Goal: Information Seeking & Learning: Find specific fact

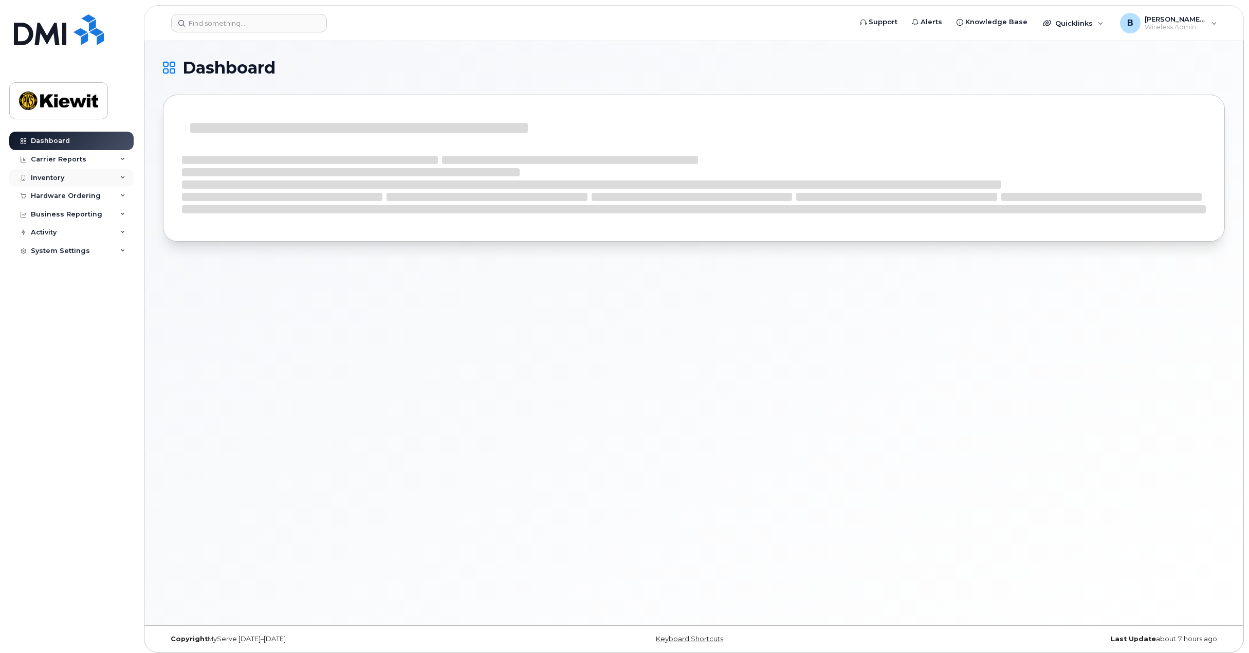
click at [125, 178] on icon at bounding box center [122, 177] width 5 height 5
click at [77, 195] on div "Mobility Devices" at bounding box center [64, 196] width 58 height 9
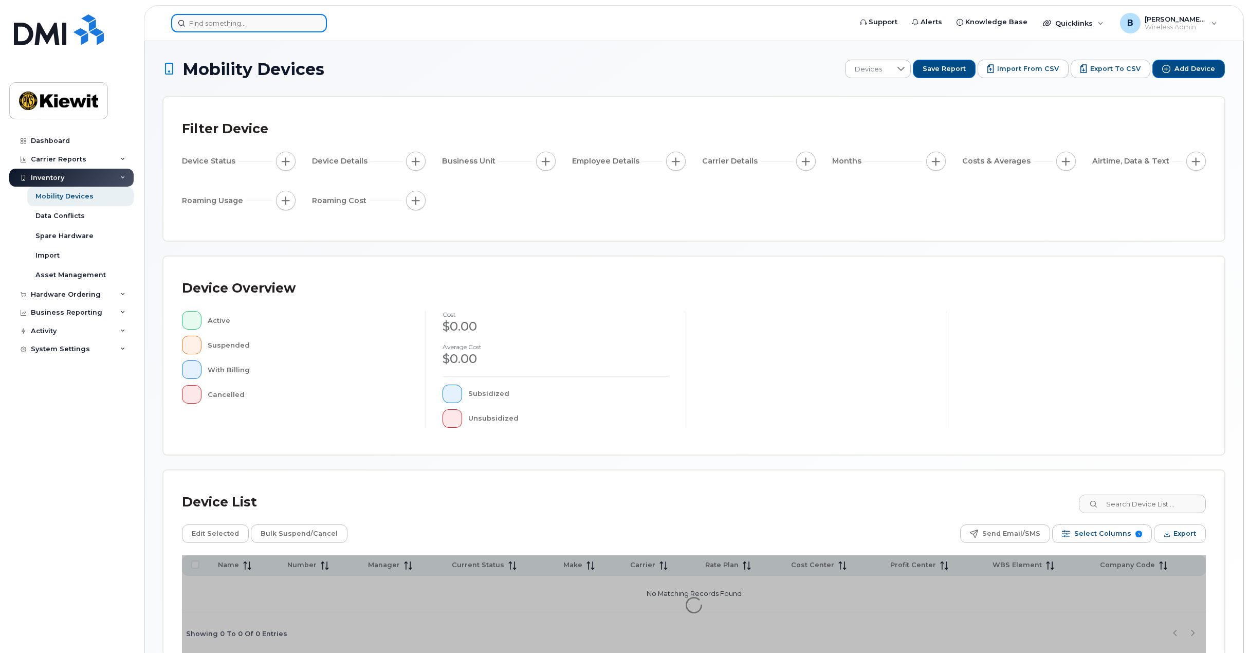
click at [260, 25] on input at bounding box center [249, 23] width 156 height 19
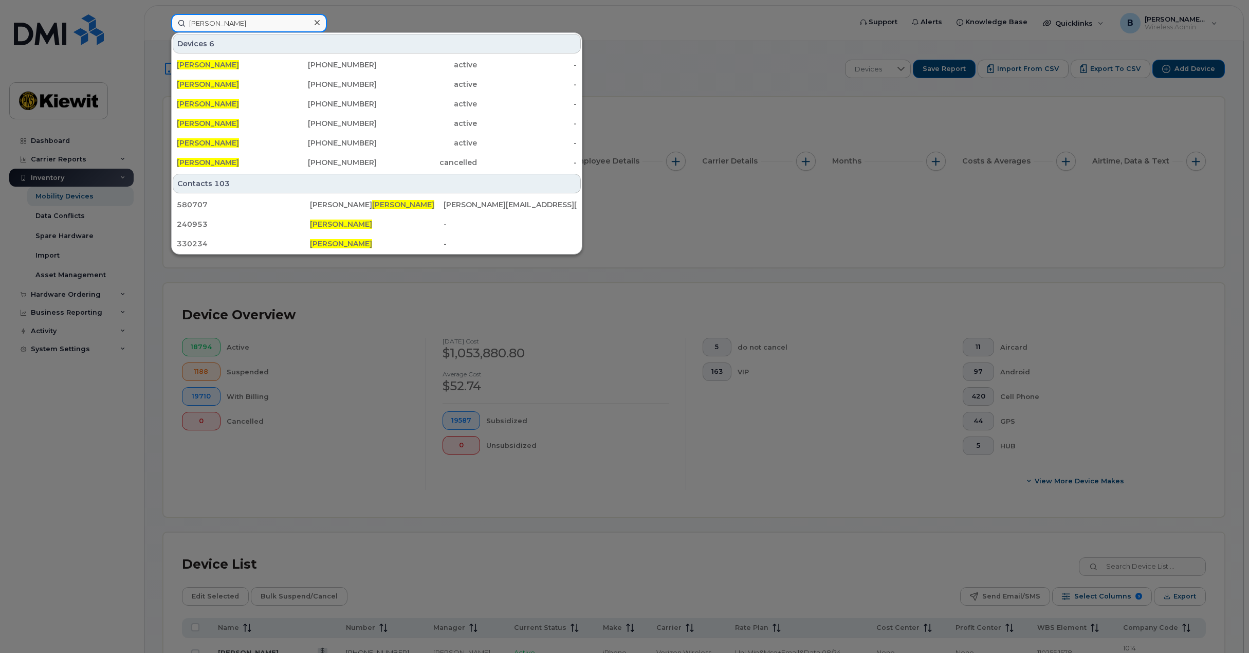
type input "[PERSON_NAME]"
click at [578, 167] on link "[PERSON_NAME] [PHONE_NUMBER] cancelled -" at bounding box center [377, 162] width 408 height 19
click at [82, 196] on div at bounding box center [624, 326] width 1249 height 653
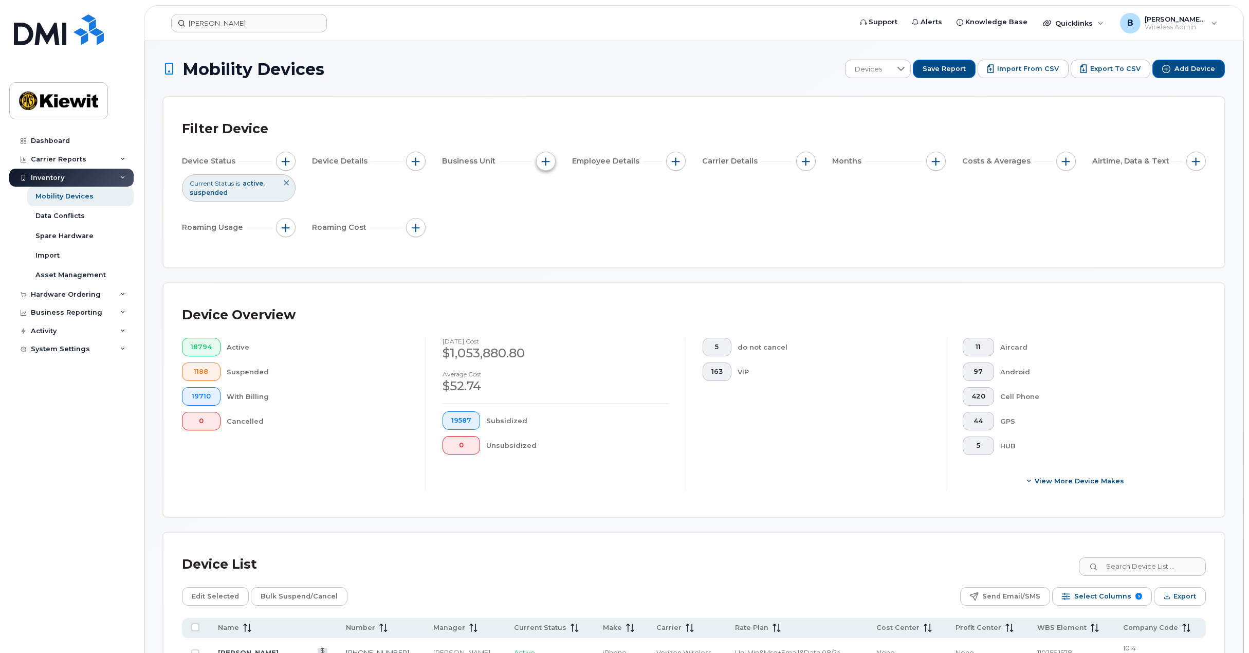
click at [547, 158] on span "button" at bounding box center [546, 161] width 8 height 8
click at [550, 239] on input "WBS Element" at bounding box center [548, 241] width 8 height 8
checkbox input "true"
click at [635, 259] on span "is" at bounding box center [604, 260] width 89 height 19
click at [701, 264] on div "Filter Device Device Status Current Status is active suspended Device Details B…" at bounding box center [694, 182] width 1061 height 170
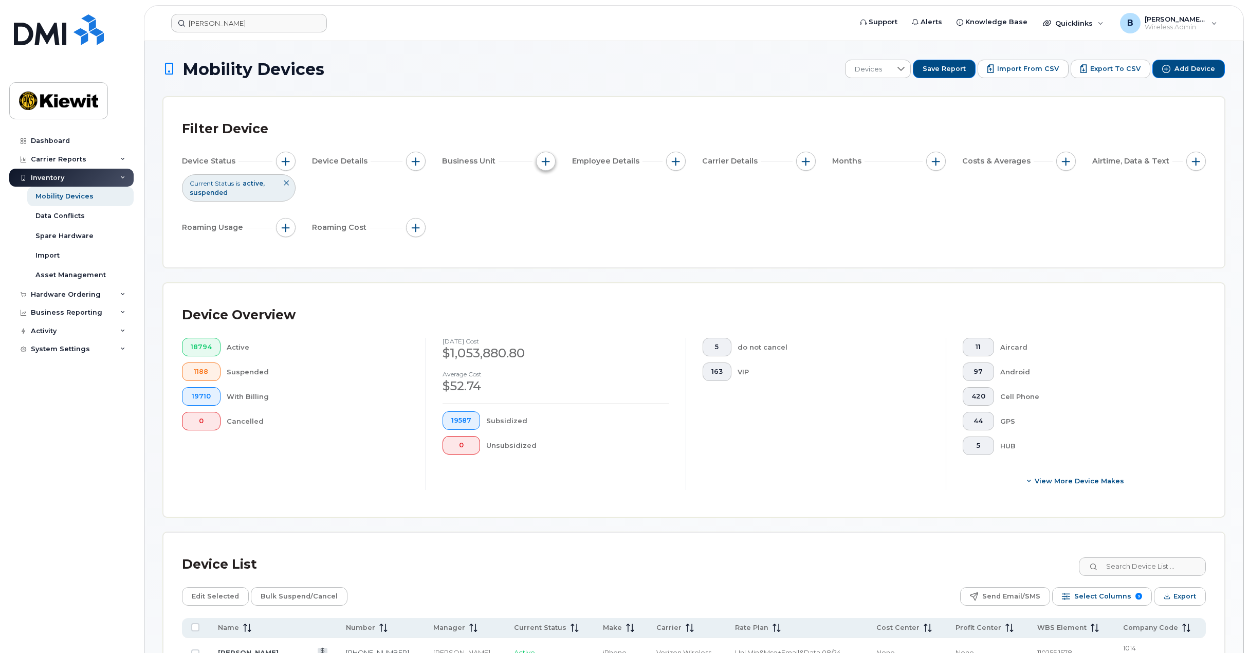
click at [543, 162] on span "button" at bounding box center [546, 161] width 8 height 8
click at [613, 260] on span "is" at bounding box center [604, 261] width 88 height 19
click at [612, 321] on li "contains" at bounding box center [608, 325] width 99 height 18
click at [605, 285] on input "text" at bounding box center [614, 283] width 111 height 19
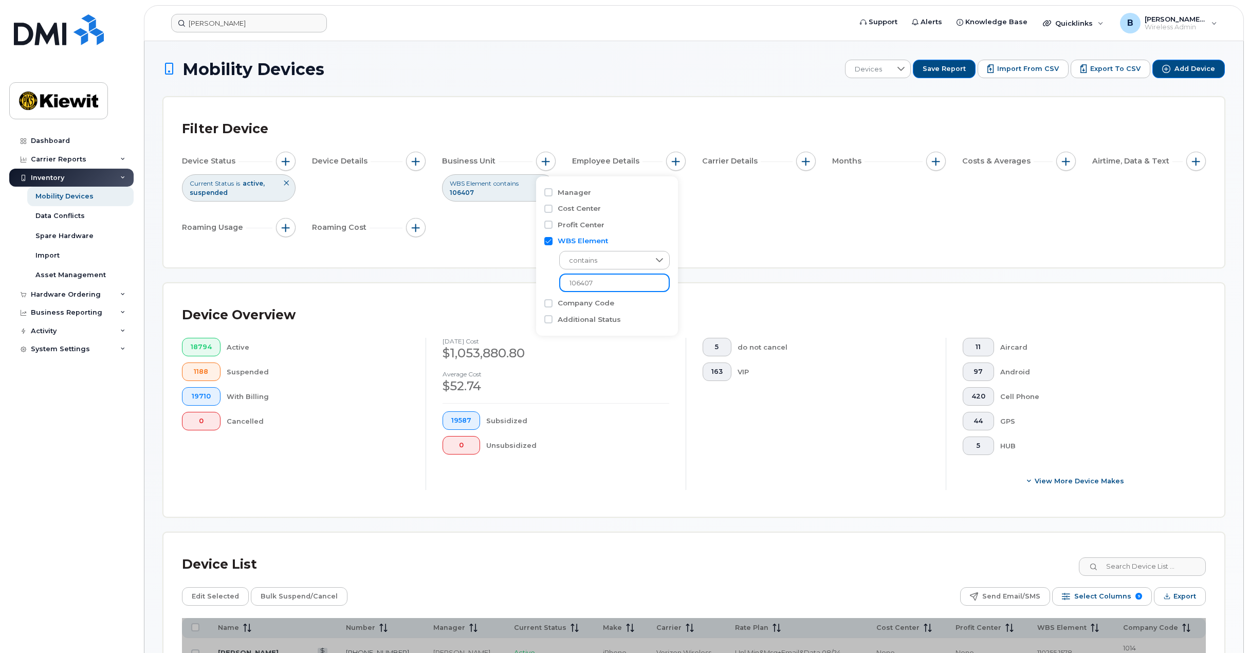
type input "106407"
click at [735, 251] on div "Filter Device Device Status Current Status is active suspended Device Details B…" at bounding box center [694, 182] width 1061 height 170
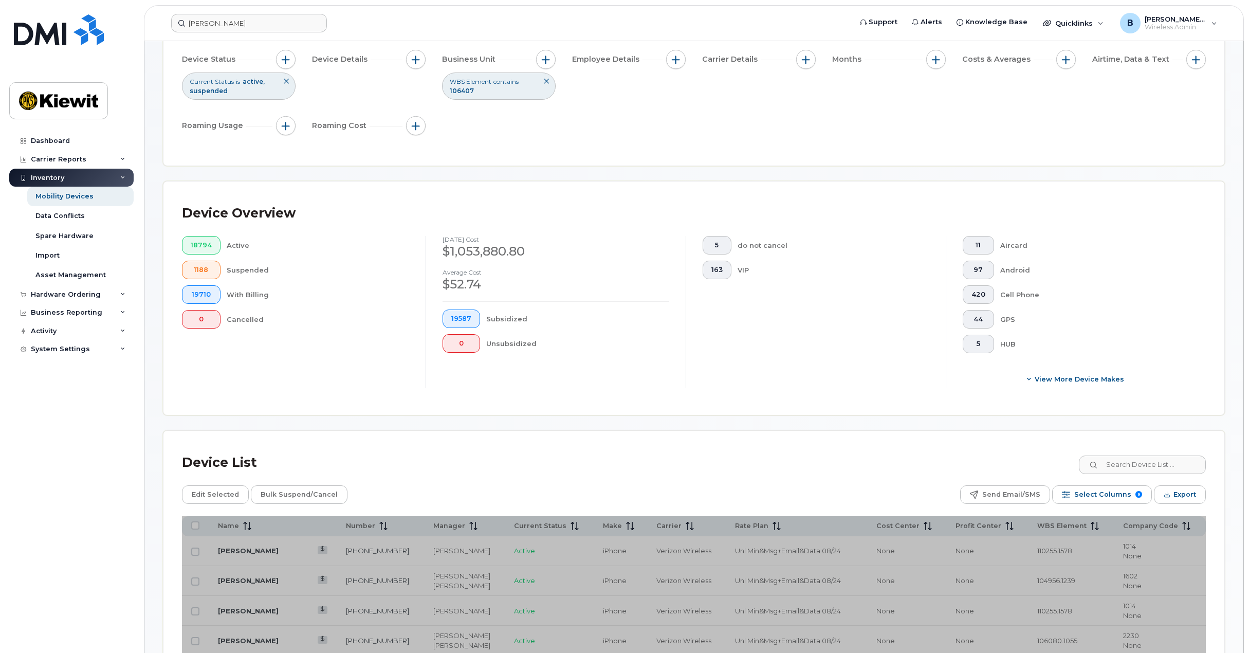
scroll to position [103, 0]
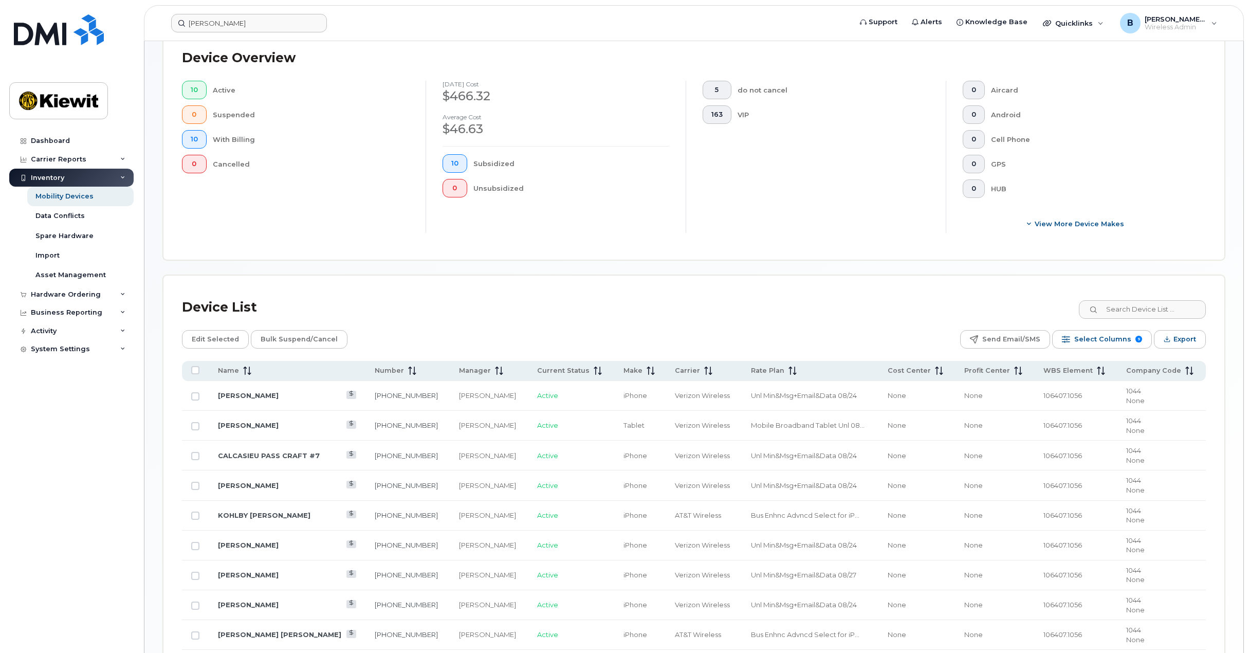
scroll to position [378, 0]
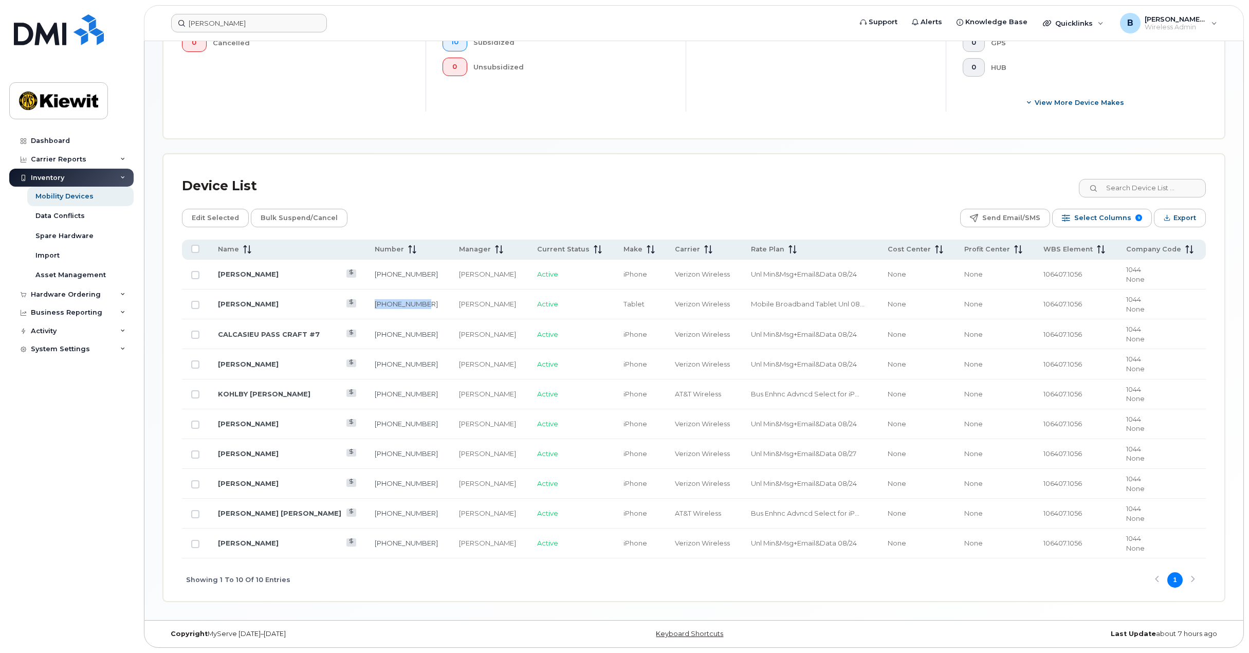
drag, startPoint x: 405, startPoint y: 305, endPoint x: 355, endPoint y: 306, distance: 49.9
click at [366, 306] on td "[PHONE_NUMBER]" at bounding box center [408, 304] width 84 height 30
copy link "[PHONE_NUMBER]"
drag, startPoint x: 621, startPoint y: 273, endPoint x: 560, endPoint y: 291, distance: 63.8
click at [614, 273] on td "iPhone" at bounding box center [639, 275] width 51 height 30
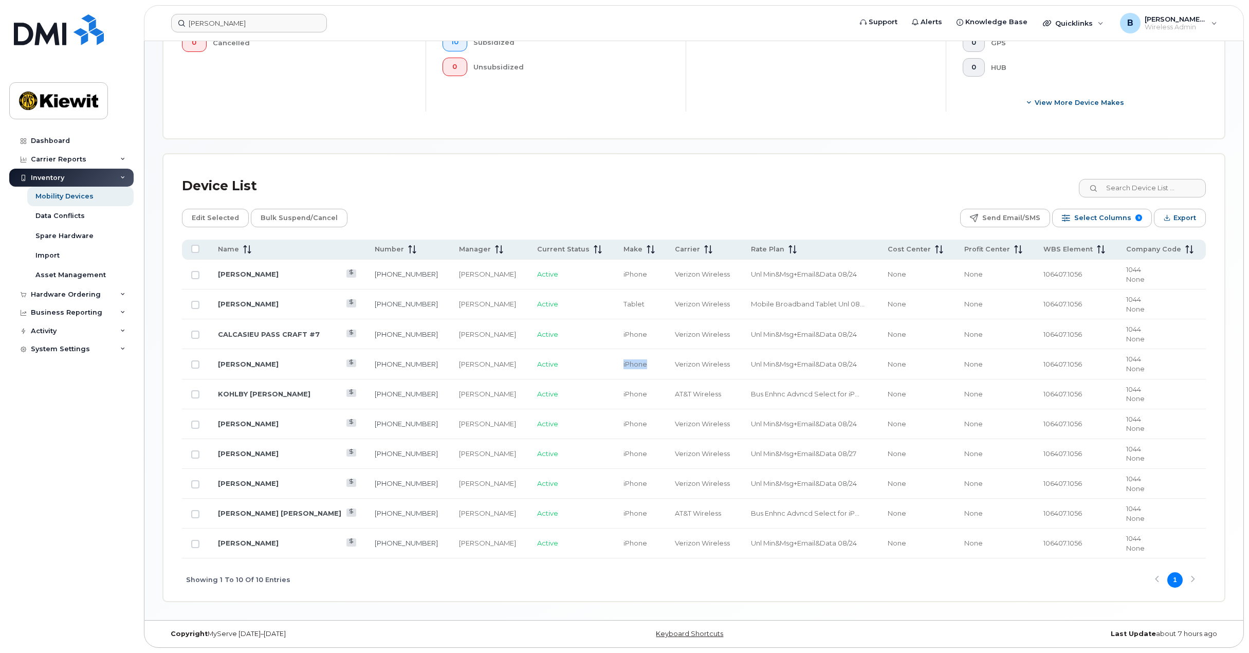
drag, startPoint x: 621, startPoint y: 362, endPoint x: 638, endPoint y: 430, distance: 69.3
click at [570, 362] on tr "[PERSON_NAME] [PHONE_NUMBER] [PERSON_NAME] Active iPhone Verizon Wireless Unl M…" at bounding box center [694, 364] width 1024 height 30
drag, startPoint x: 623, startPoint y: 458, endPoint x: 580, endPoint y: 495, distance: 56.5
click at [614, 456] on td "iPhone" at bounding box center [639, 454] width 51 height 30
drag, startPoint x: 621, startPoint y: 485, endPoint x: 584, endPoint y: 483, distance: 37.1
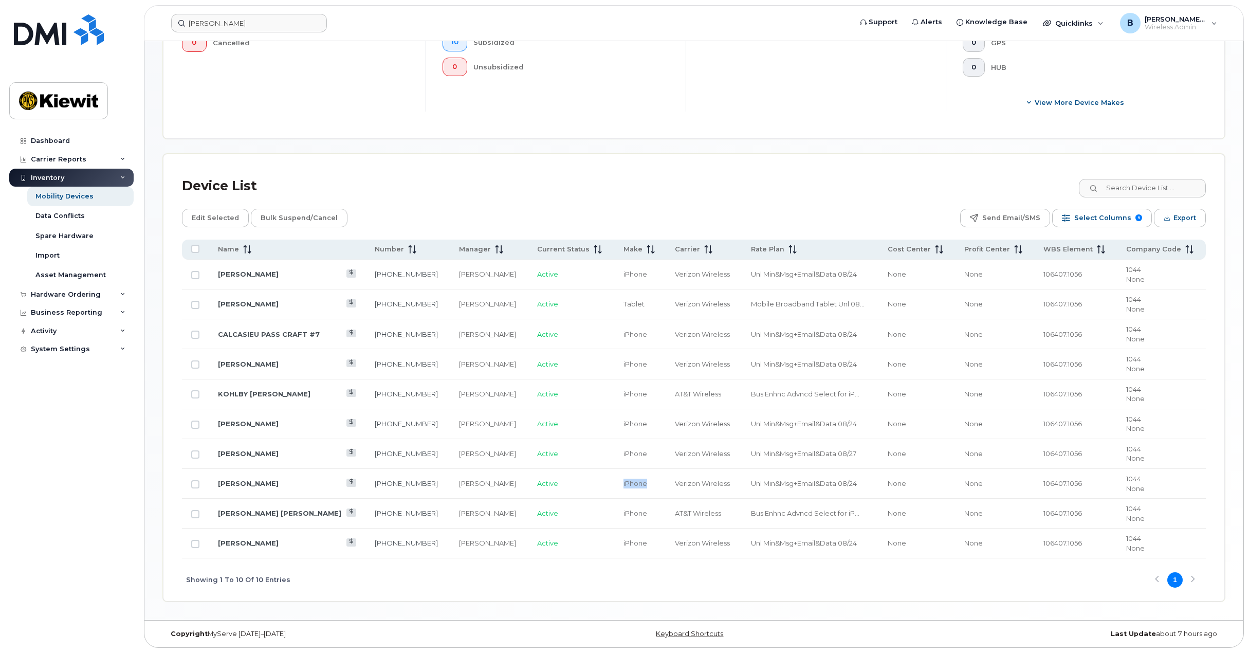
click at [614, 483] on td "iPhone" at bounding box center [639, 484] width 51 height 30
drag, startPoint x: 406, startPoint y: 303, endPoint x: 327, endPoint y: 300, distance: 79.2
click at [327, 298] on tr "[PERSON_NAME] [PHONE_NUMBER] [PERSON_NAME] Active Tablet Verizon Wireless Mobil…" at bounding box center [694, 304] width 1024 height 30
copy tr "[PHONE_NUMBER]"
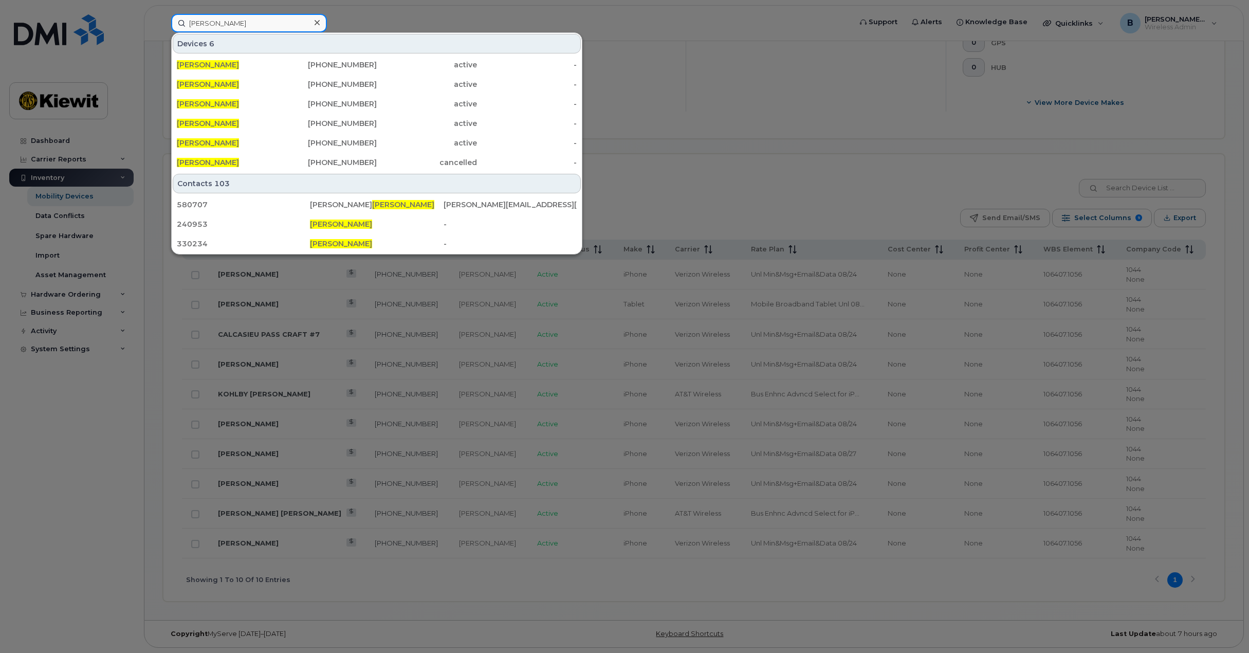
click at [253, 22] on input "[PERSON_NAME]" at bounding box center [249, 23] width 156 height 19
paste input "[PHONE_NUMBER]"
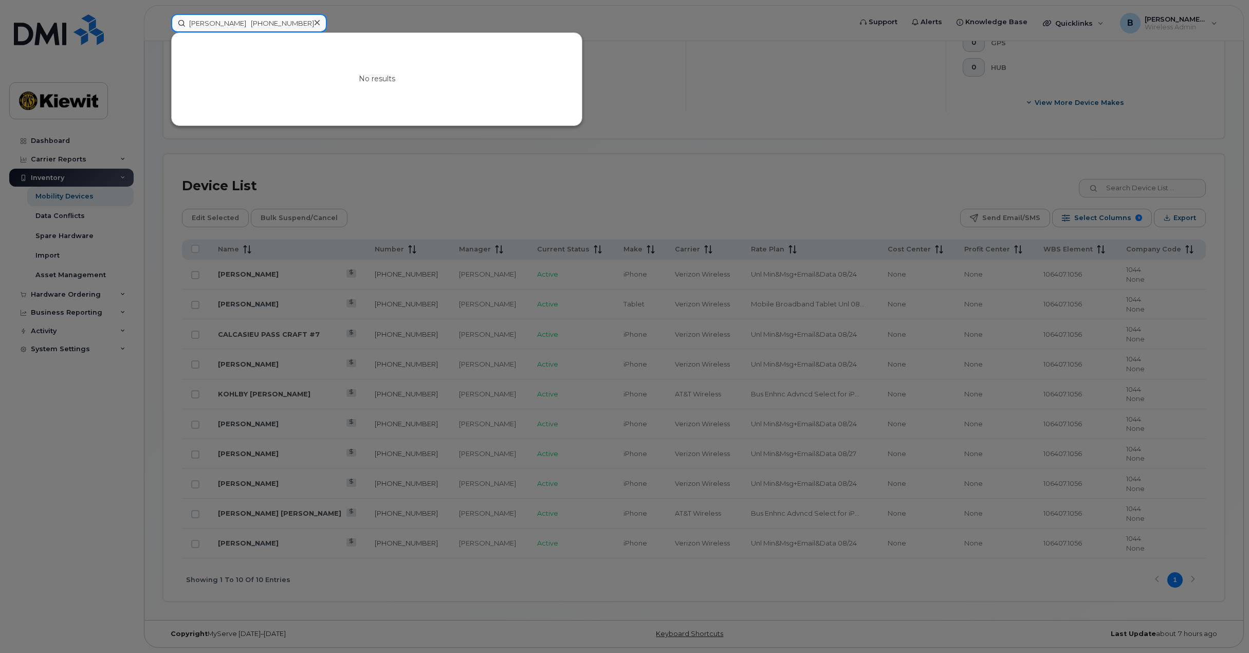
drag, startPoint x: 245, startPoint y: 24, endPoint x: 161, endPoint y: 23, distance: 84.3
click at [163, 23] on div "[PERSON_NAME] [PHONE_NUMBER] No results" at bounding box center [508, 23] width 690 height 19
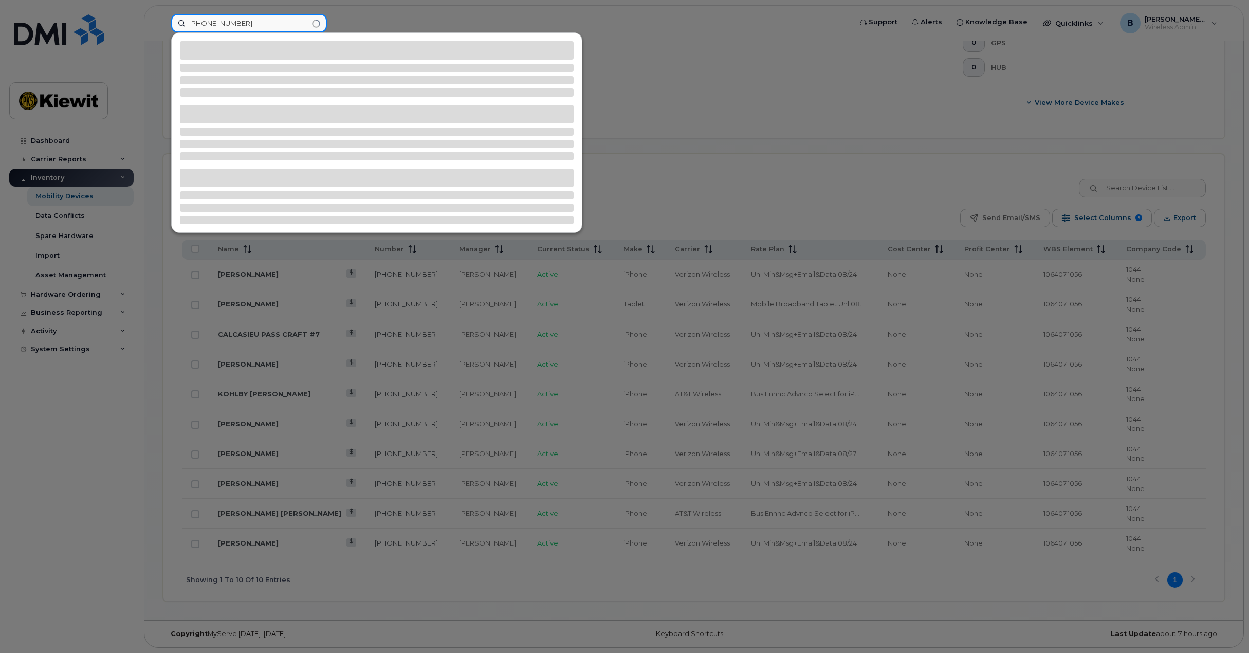
type input "[PHONE_NUMBER]"
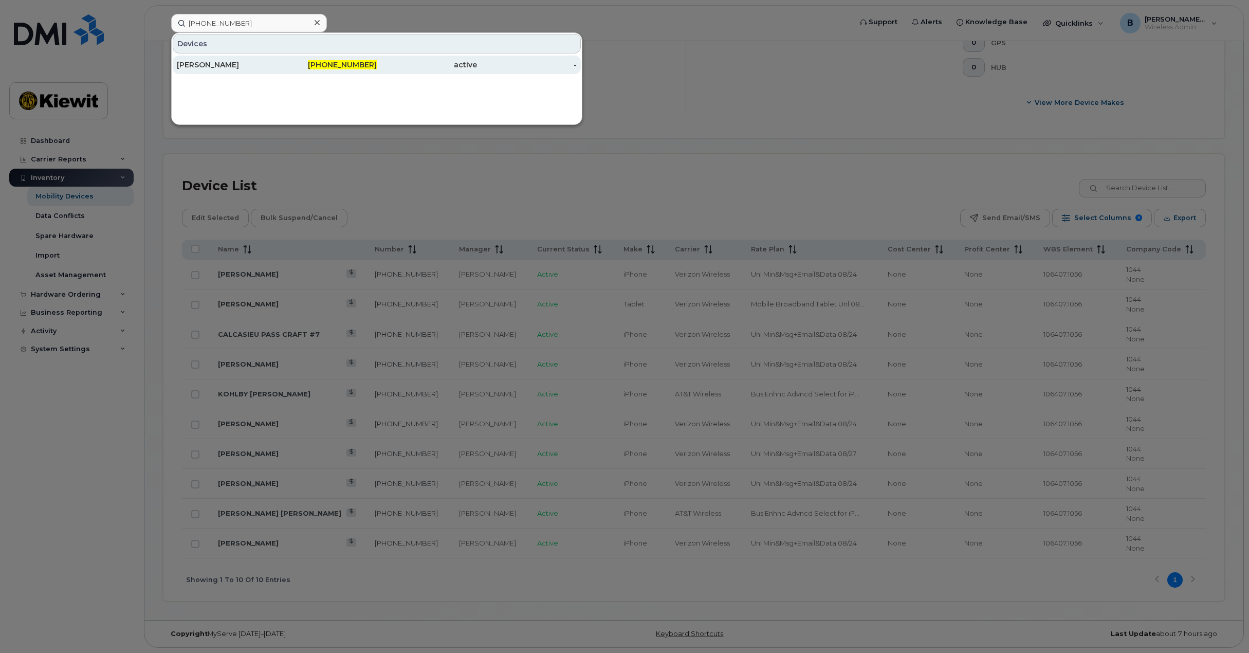
click at [201, 64] on div "[PERSON_NAME]" at bounding box center [227, 65] width 100 height 10
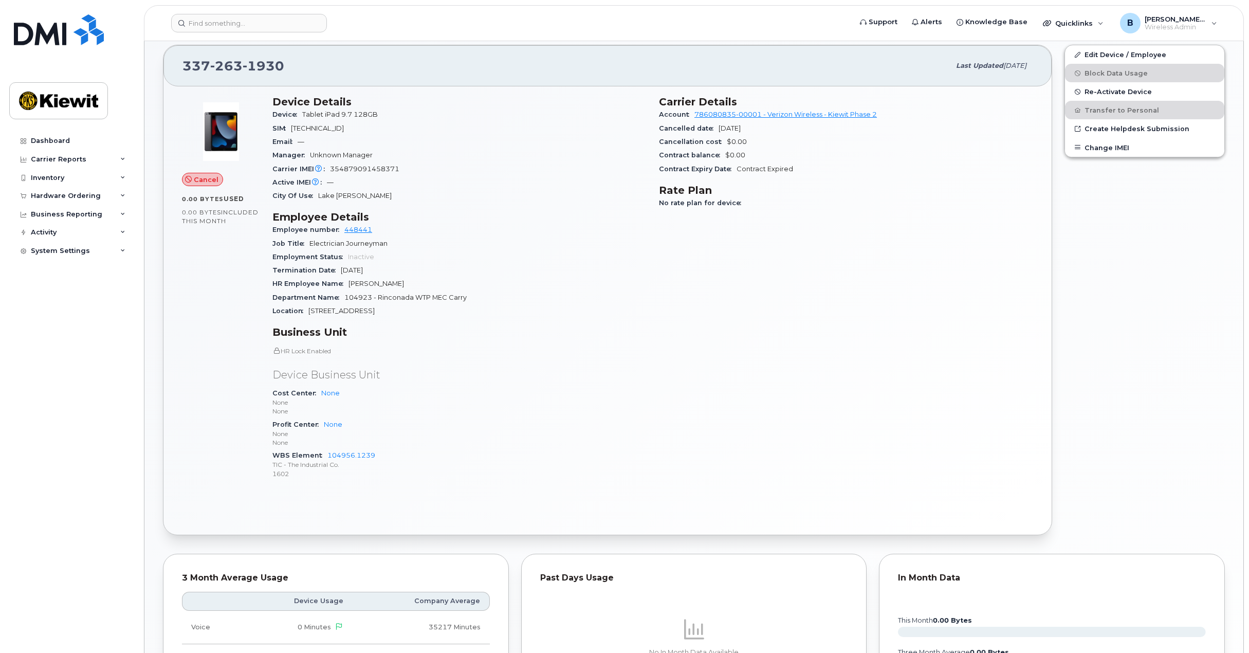
scroll to position [196, 0]
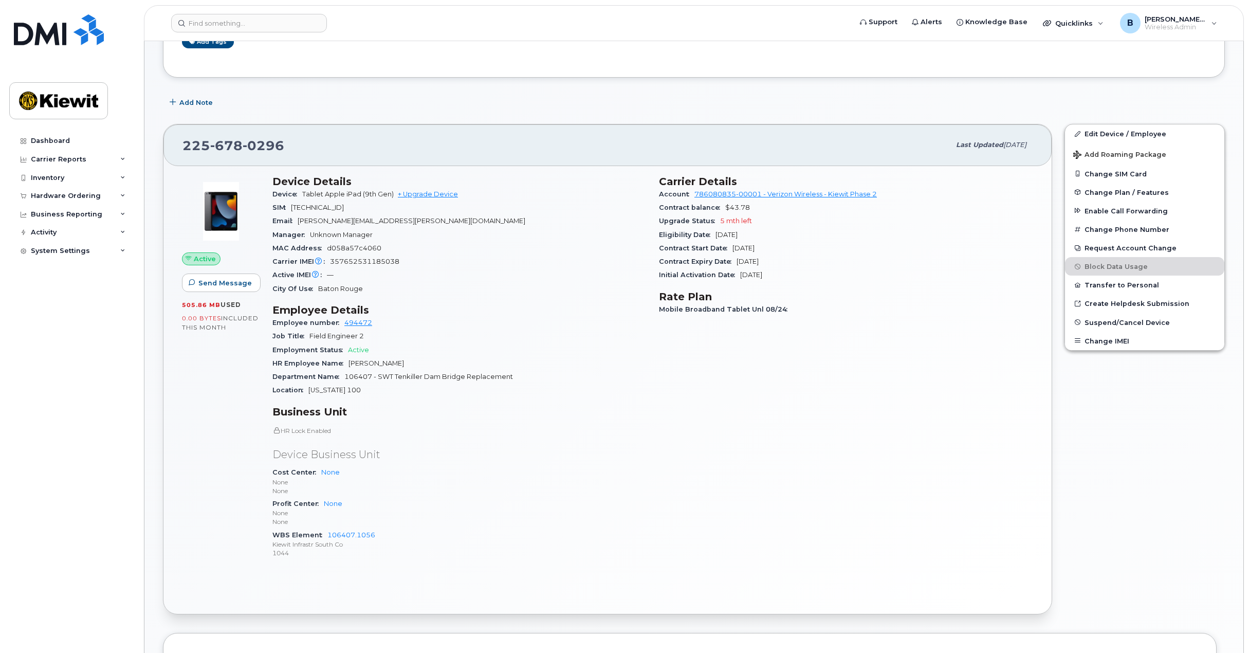
scroll to position [257, 0]
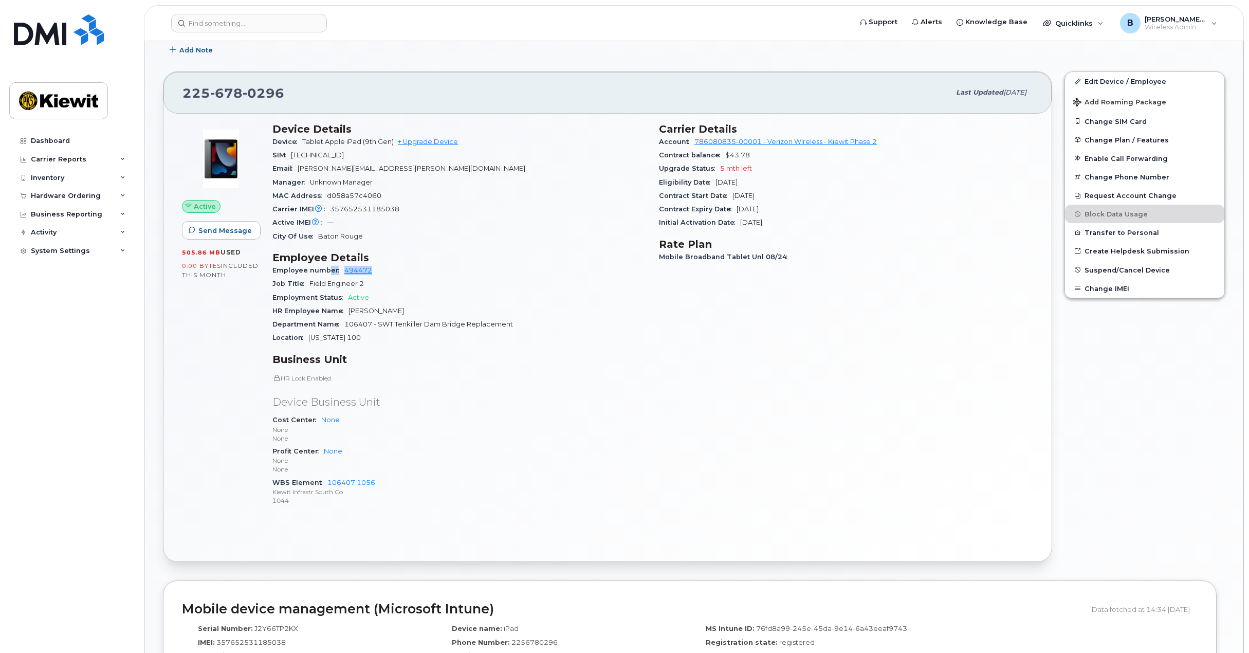
drag, startPoint x: 372, startPoint y: 274, endPoint x: 330, endPoint y: 274, distance: 42.2
click at [330, 274] on div "Employee number 494472" at bounding box center [460, 270] width 374 height 13
click at [389, 273] on div "Employee number 494472" at bounding box center [460, 270] width 374 height 13
drag, startPoint x: 369, startPoint y: 482, endPoint x: 380, endPoint y: 481, distance: 11.9
click at [363, 483] on div "WBS Element 106407.1056 Kiewit Infrastr South Co 1044" at bounding box center [460, 491] width 374 height 31
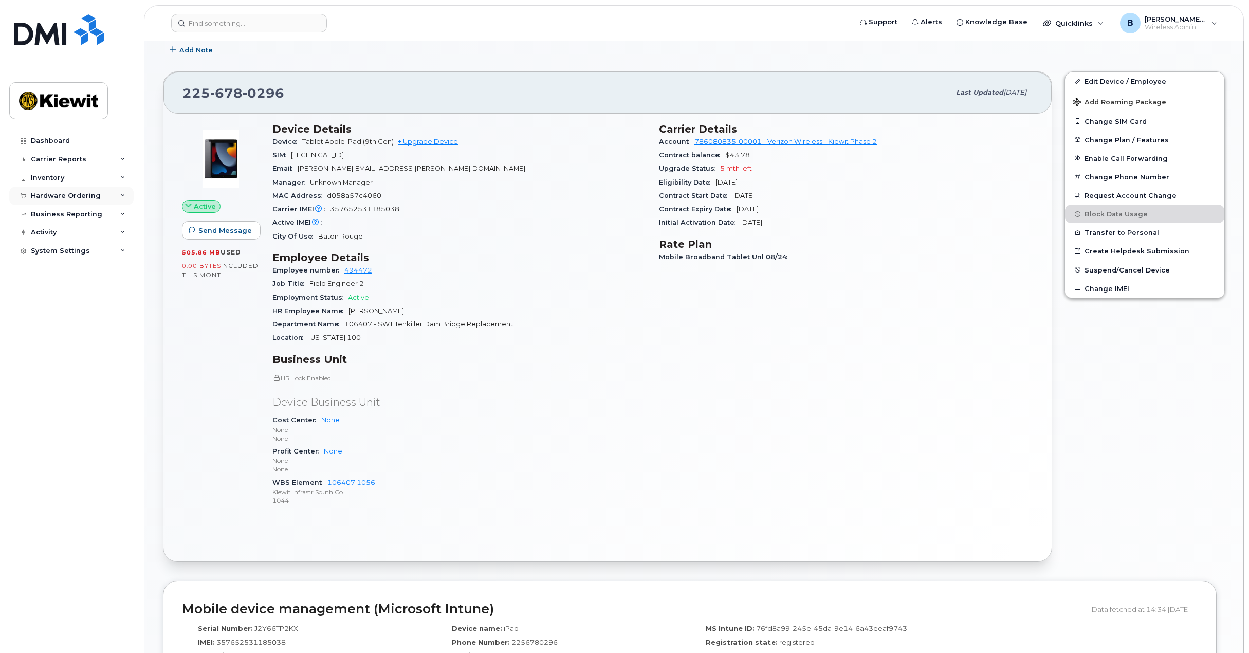
click at [119, 196] on div "Hardware Ordering" at bounding box center [71, 196] width 124 height 19
